Goal: Information Seeking & Learning: Learn about a topic

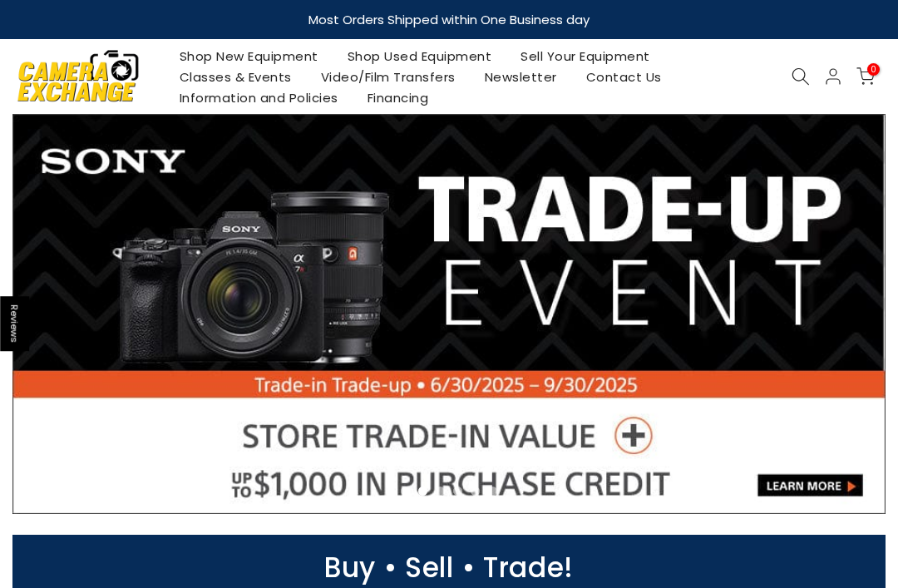
click at [404, 54] on link "Shop Used Equipment" at bounding box center [420, 56] width 174 height 21
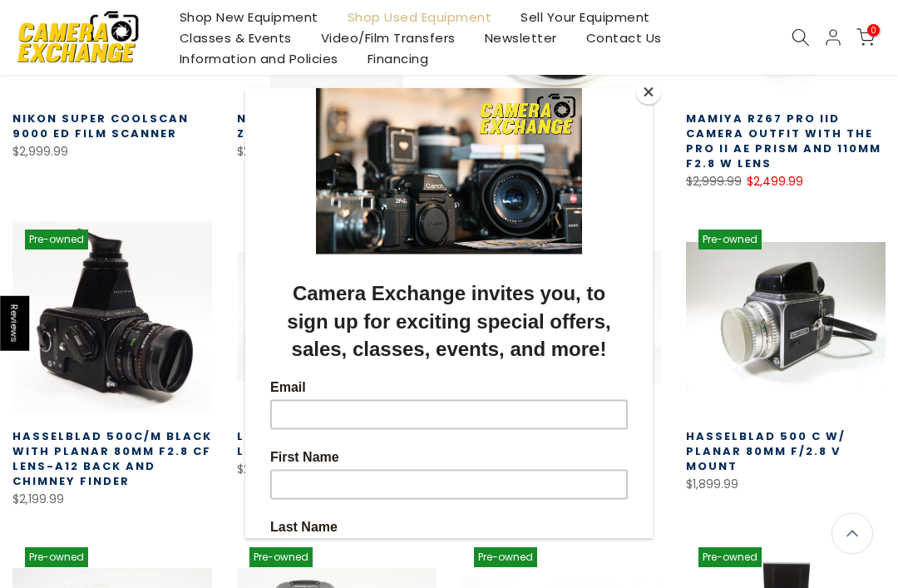
scroll to position [475, 0]
click at [649, 98] on button "Close" at bounding box center [648, 92] width 25 height 25
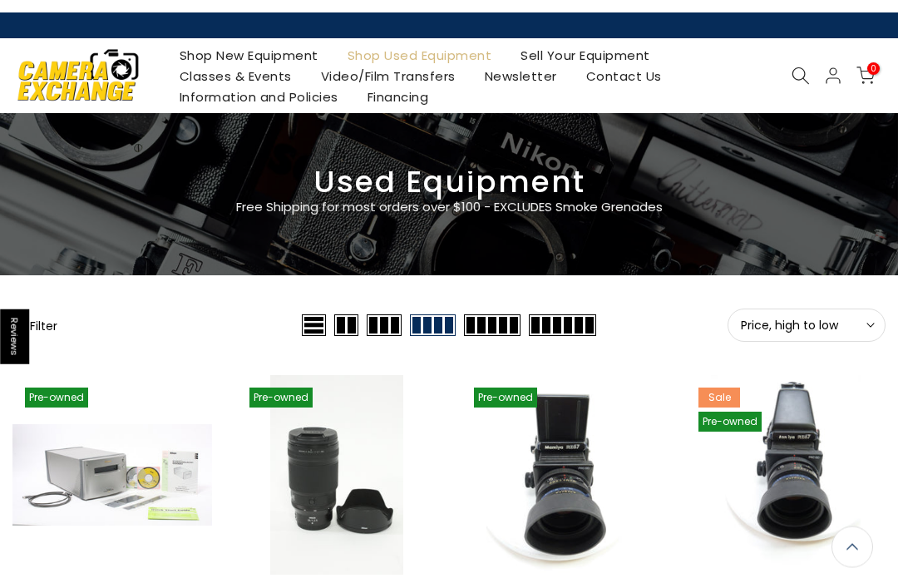
scroll to position [0, 0]
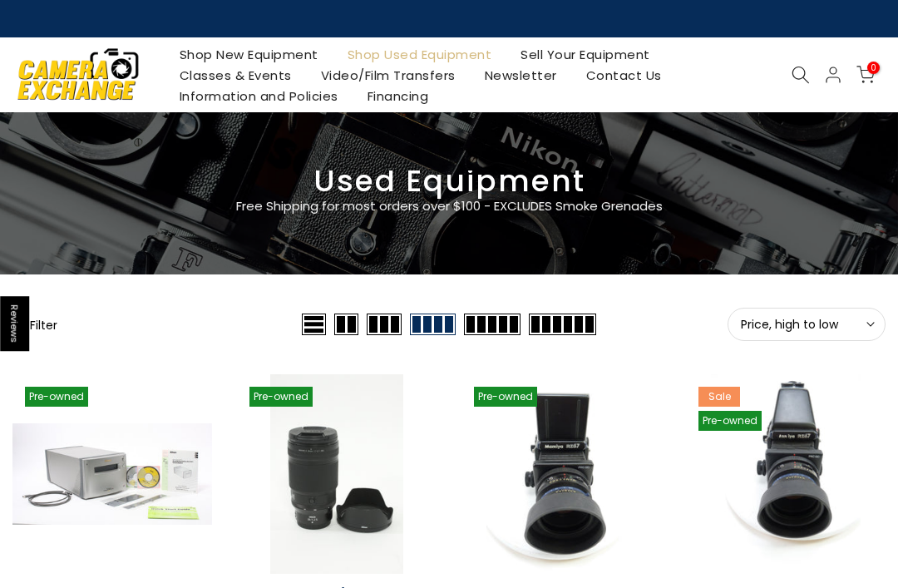
click at [856, 321] on span "Price, high to low" at bounding box center [806, 324] width 131 height 15
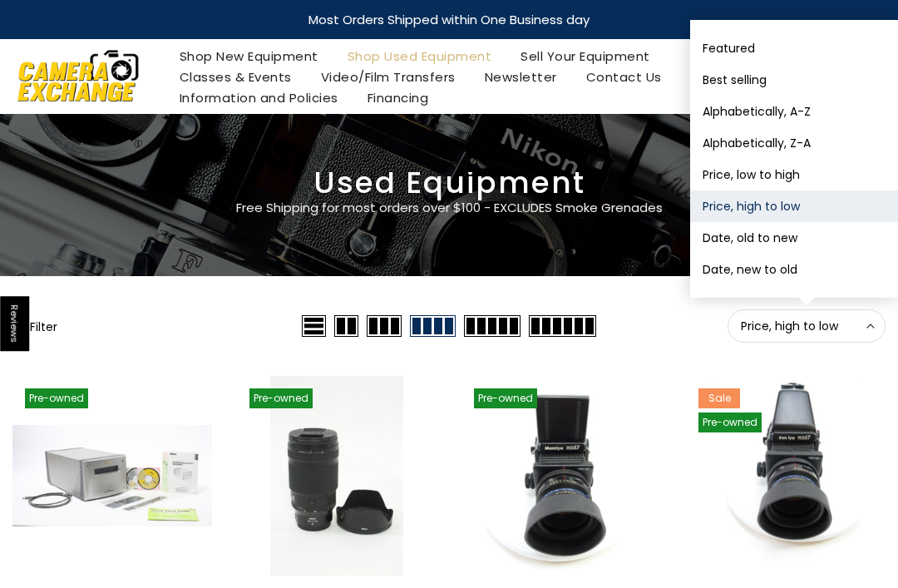
click at [771, 107] on button "Alphabetically, A-Z" at bounding box center [794, 112] width 208 height 32
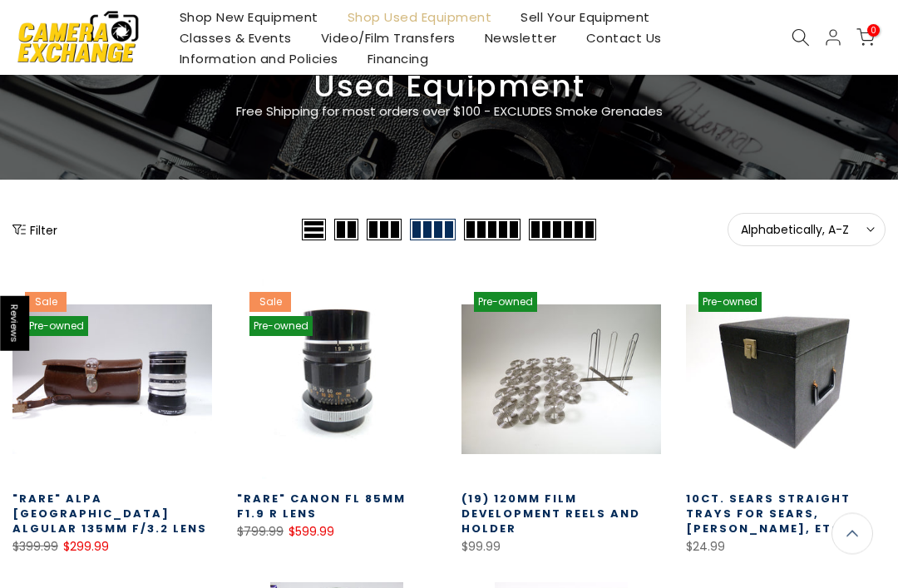
scroll to position [96, 0]
click at [32, 226] on button "Filter" at bounding box center [34, 229] width 45 height 17
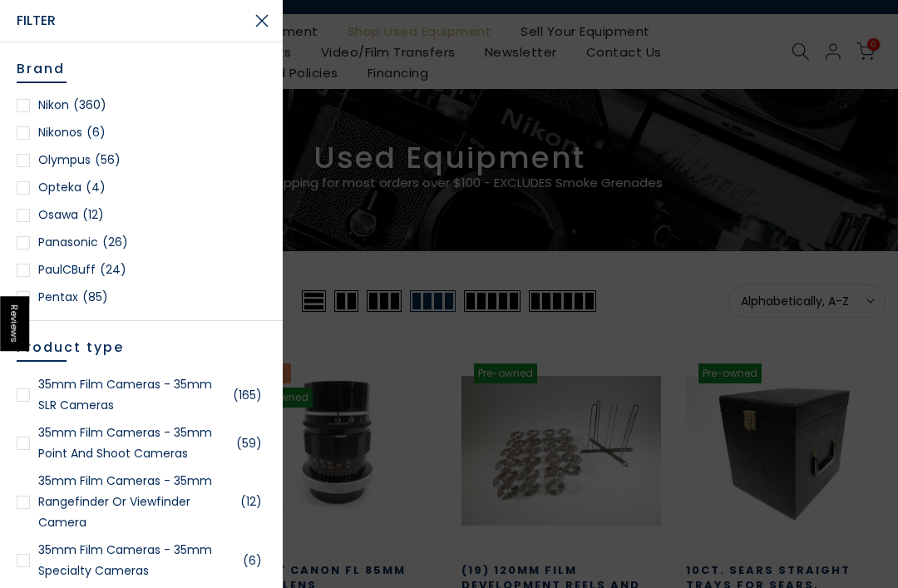
scroll to position [22, 0]
click at [24, 105] on div at bounding box center [23, 105] width 13 height 13
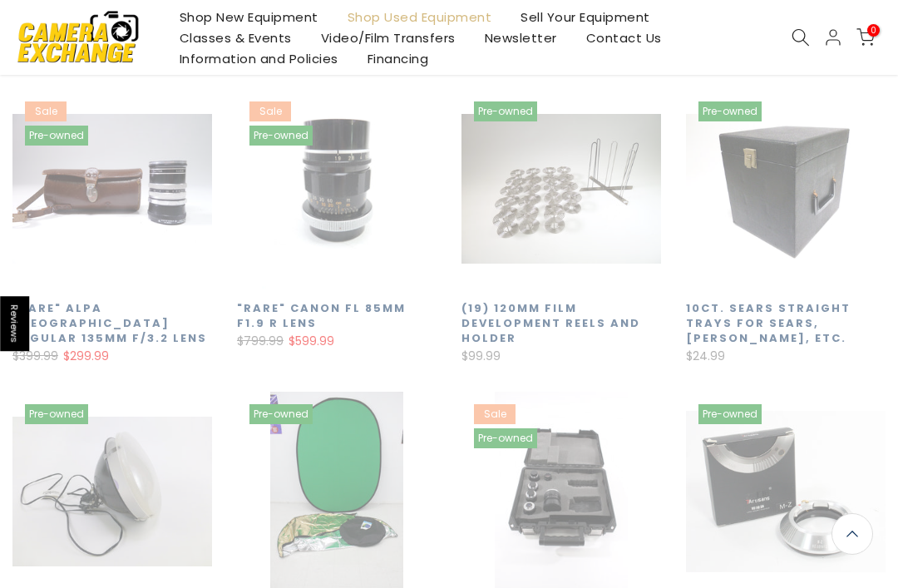
scroll to position [291, 0]
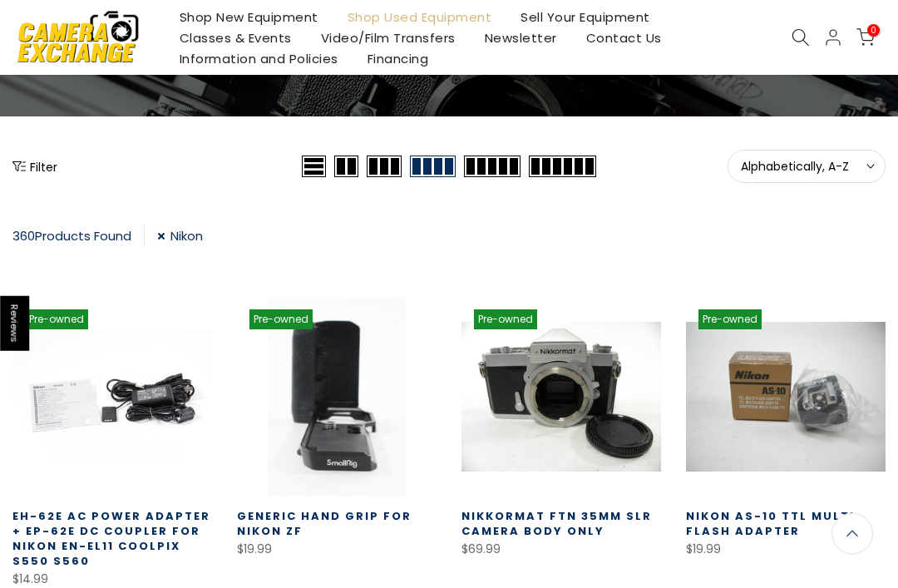
scroll to position [159, 0]
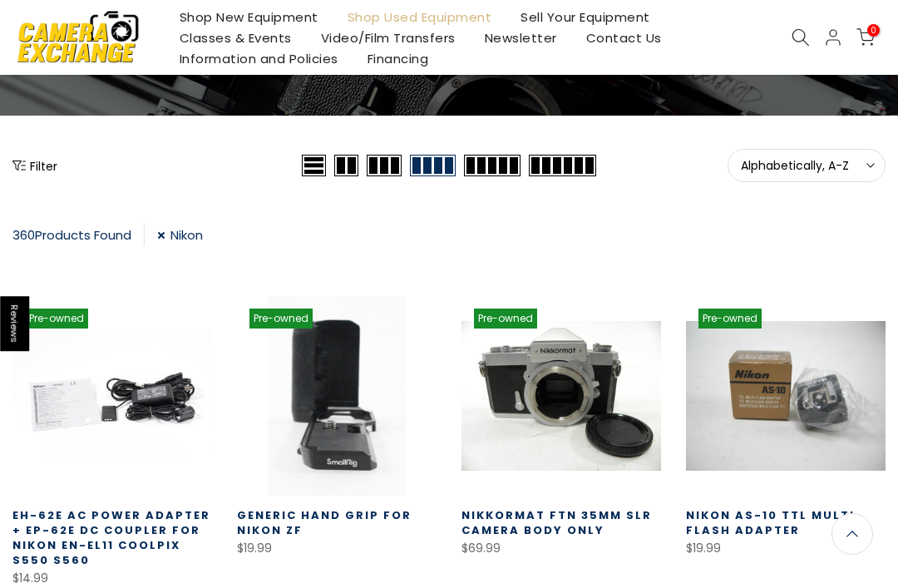
click at [40, 170] on button "Filter" at bounding box center [34, 165] width 45 height 17
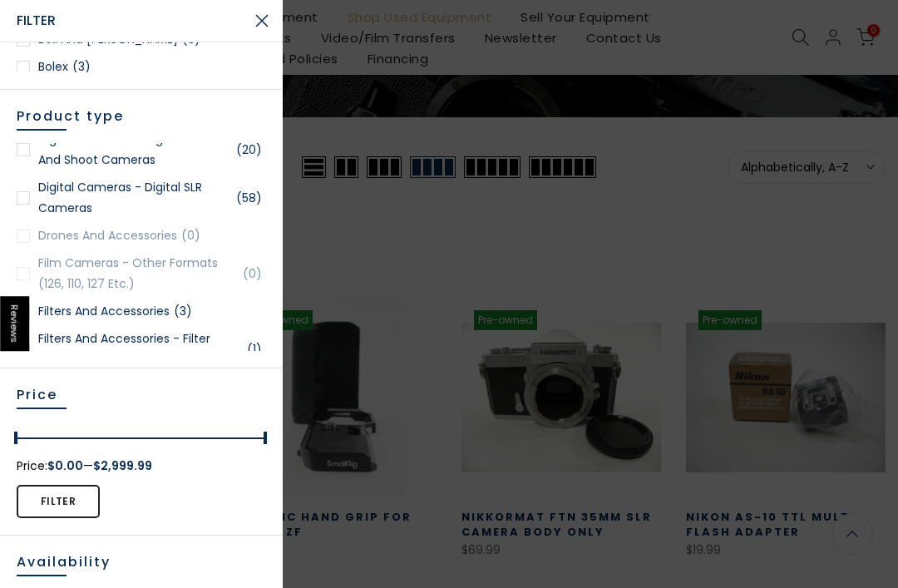
click at [23, 205] on div at bounding box center [23, 197] width 13 height 13
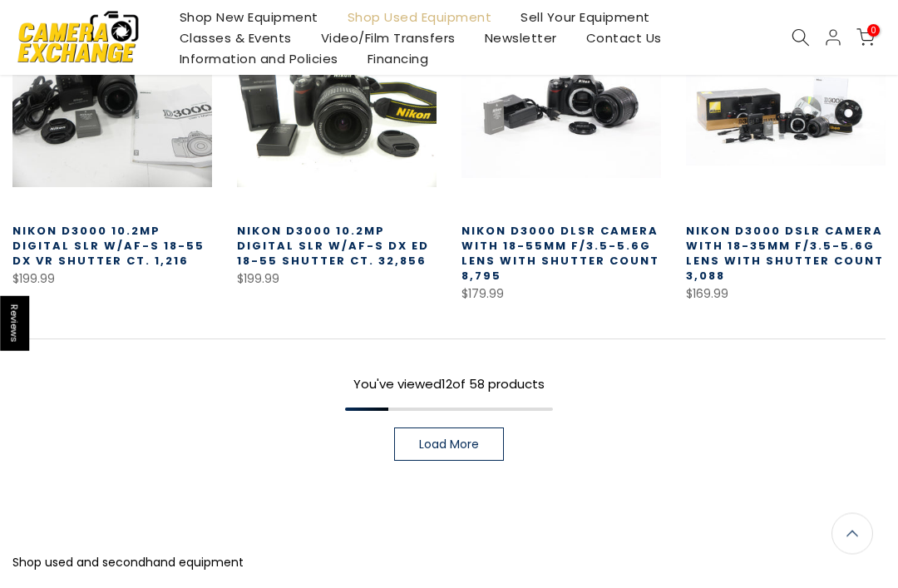
scroll to position [1052, 0]
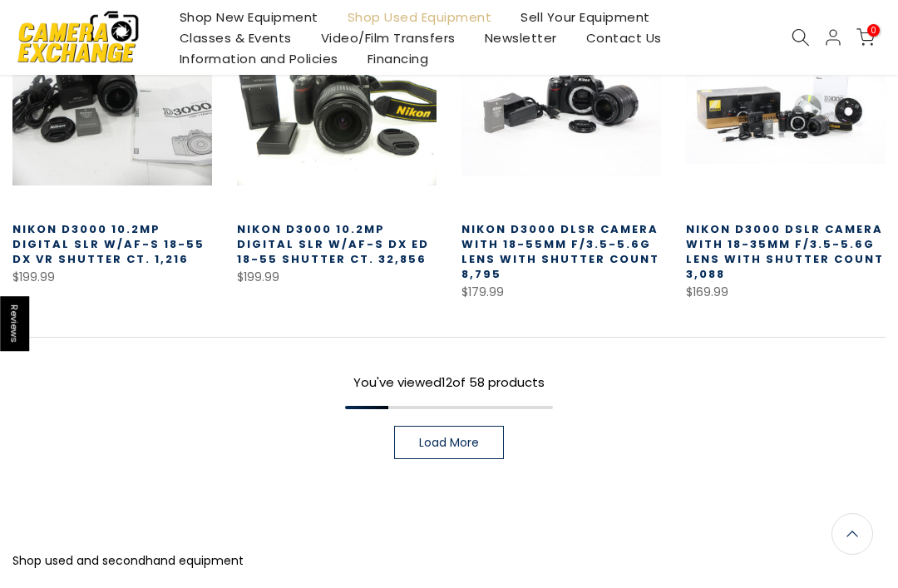
click at [456, 442] on span "Load More" at bounding box center [449, 443] width 60 height 12
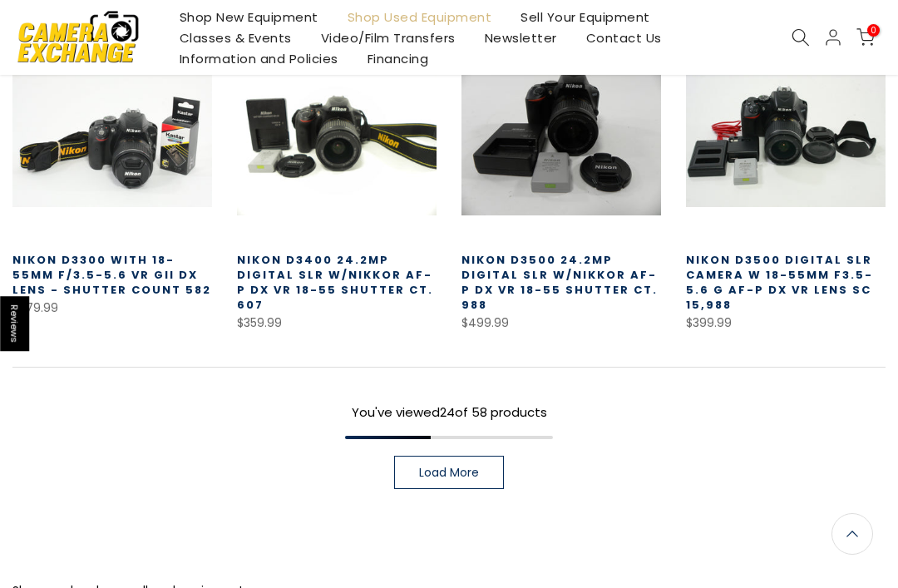
scroll to position [1965, 0]
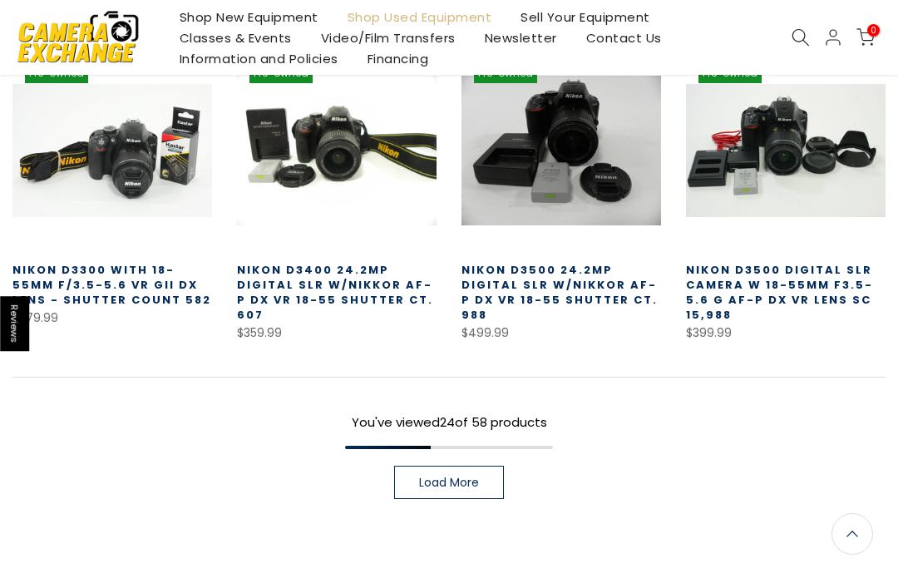
click at [437, 476] on span "Load More" at bounding box center [449, 482] width 60 height 12
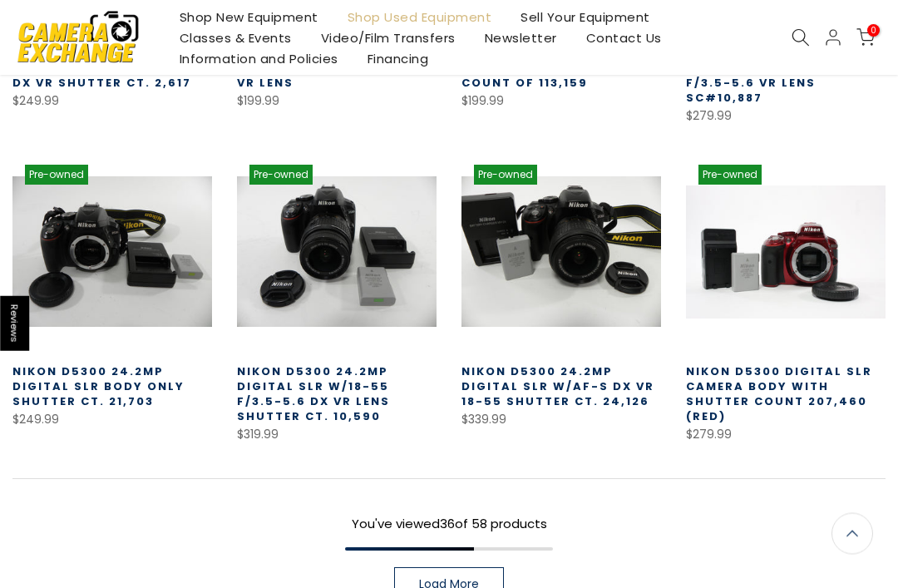
scroll to position [2817, 0]
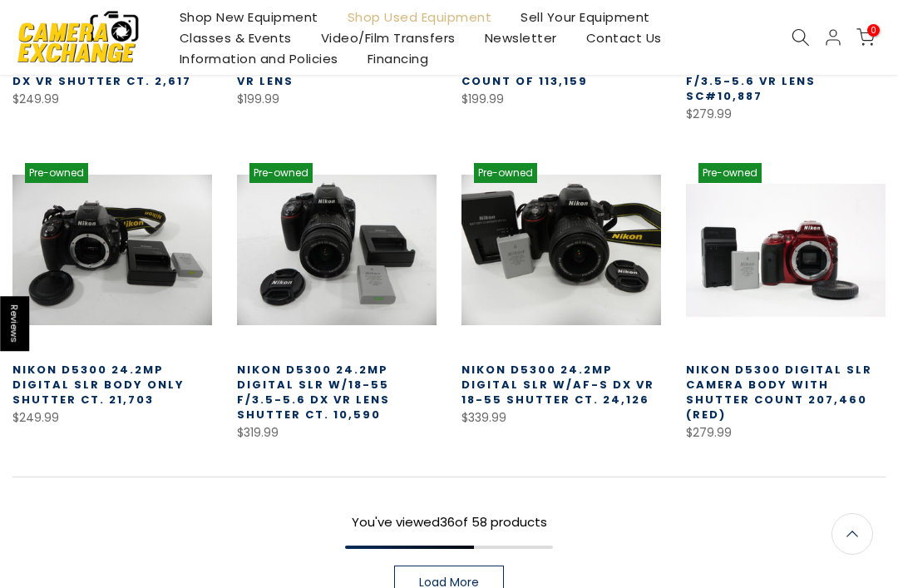
click at [457, 569] on link "Load More" at bounding box center [449, 581] width 110 height 33
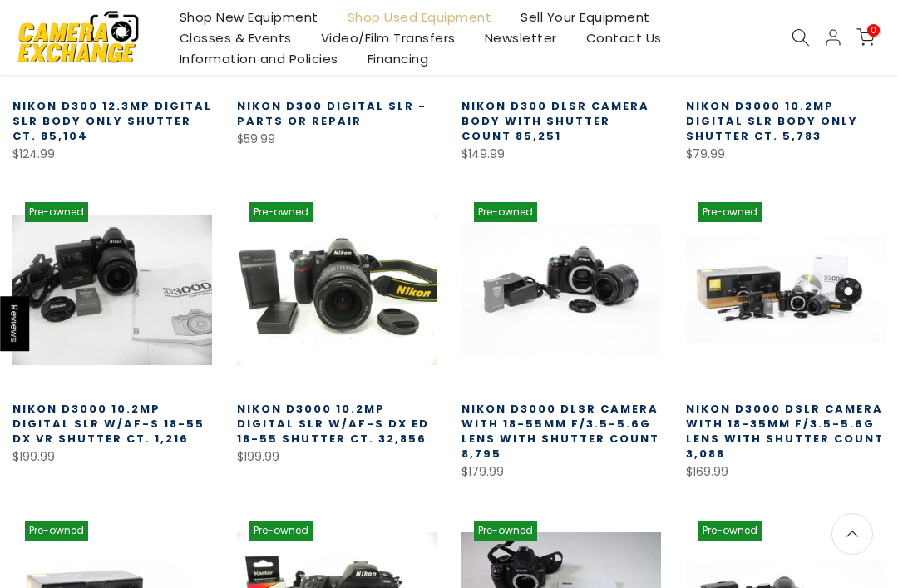
scroll to position [868, 0]
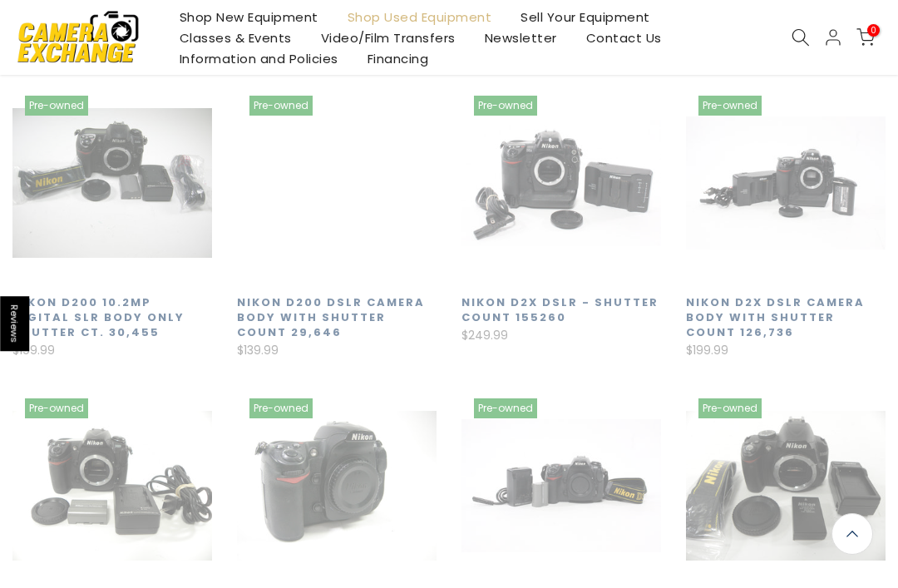
scroll to position [293, 0]
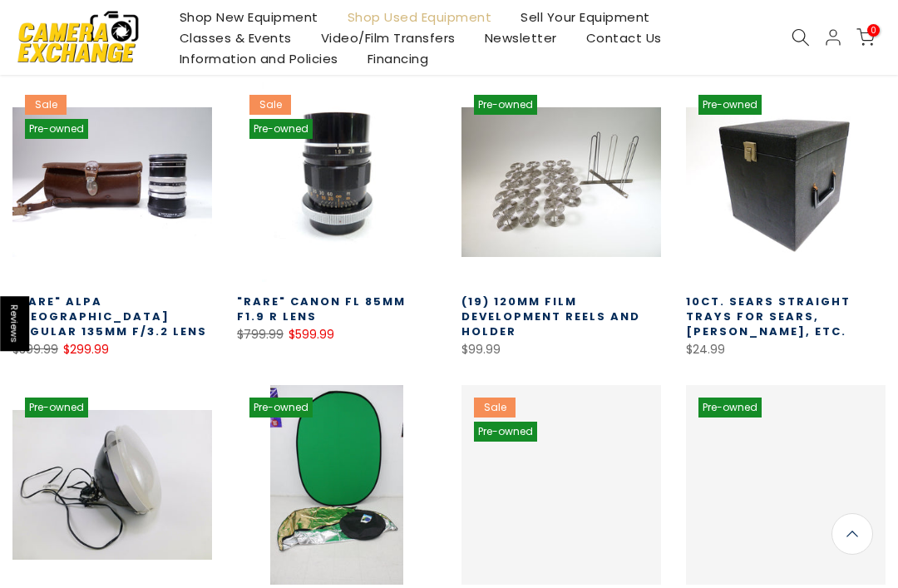
scroll to position [291, 0]
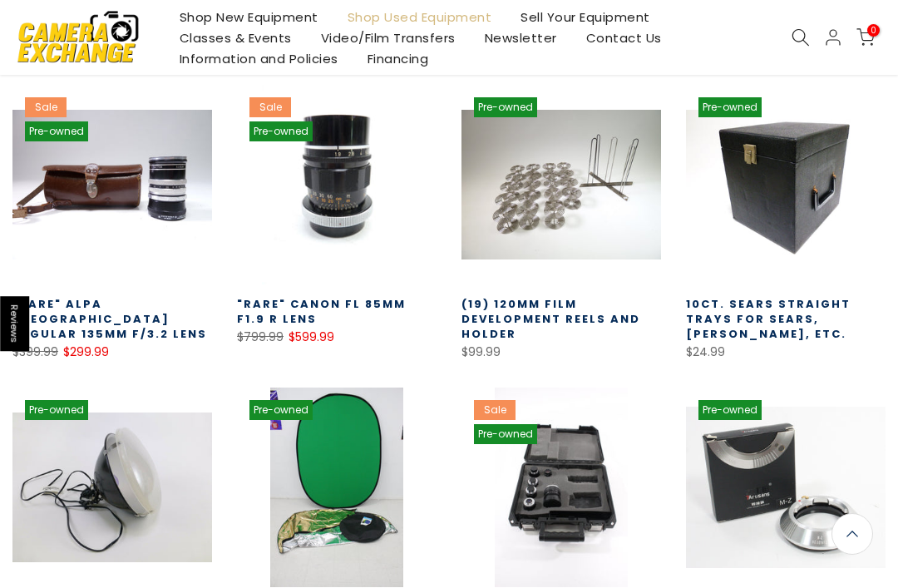
click at [623, 36] on link "Contact Us" at bounding box center [623, 37] width 105 height 21
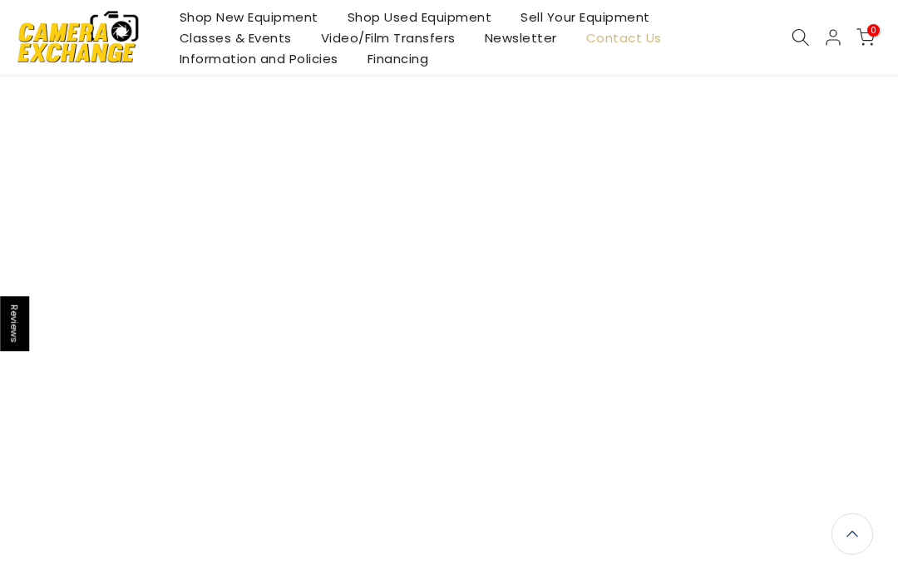
scroll to position [1442, 0]
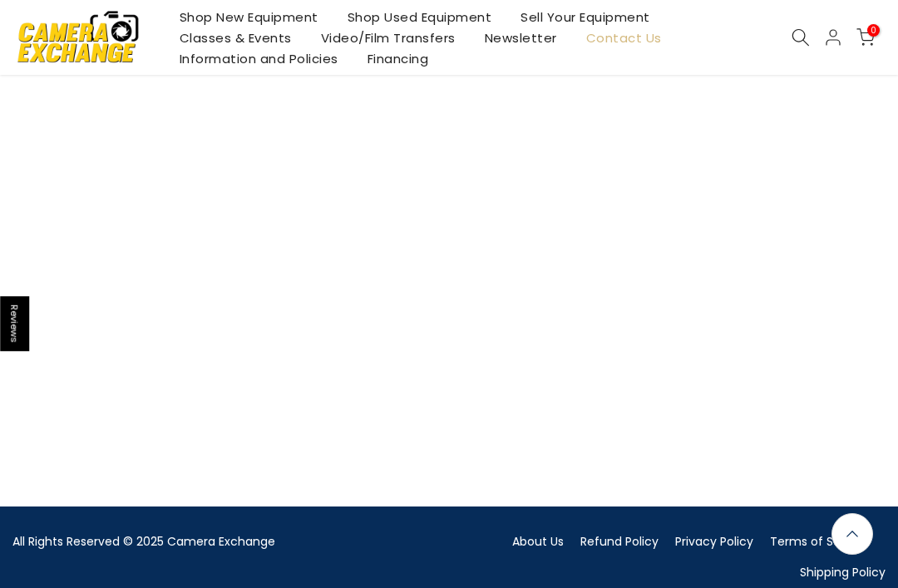
click at [549, 545] on link "About Us" at bounding box center [538, 541] width 52 height 17
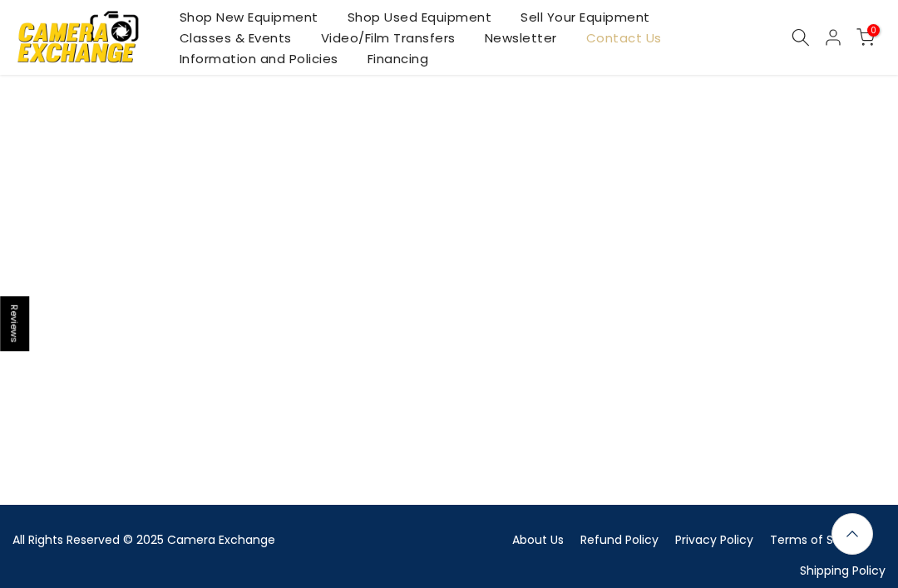
click at [542, 531] on link "About Us" at bounding box center [538, 539] width 52 height 17
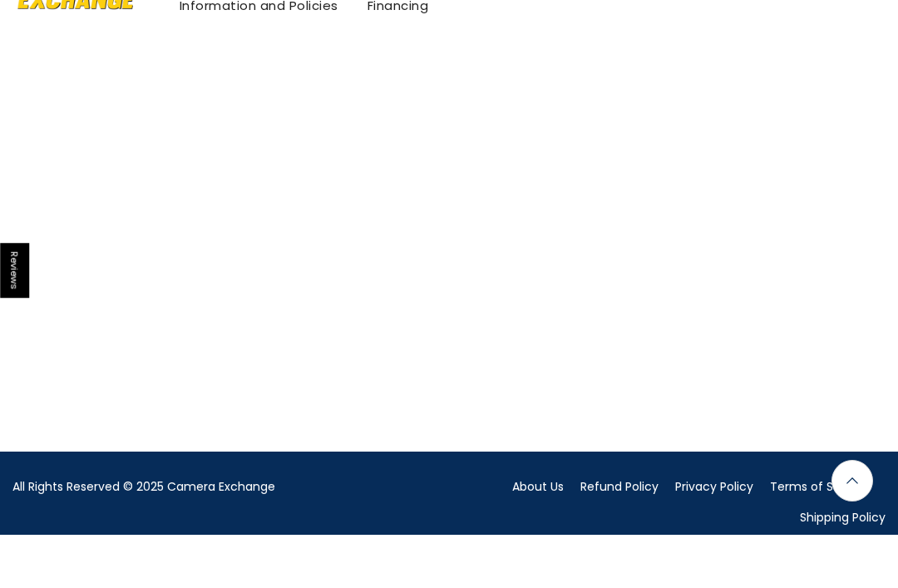
scroll to position [1493, 0]
